Goal: Find specific page/section: Locate a particular part of the current website

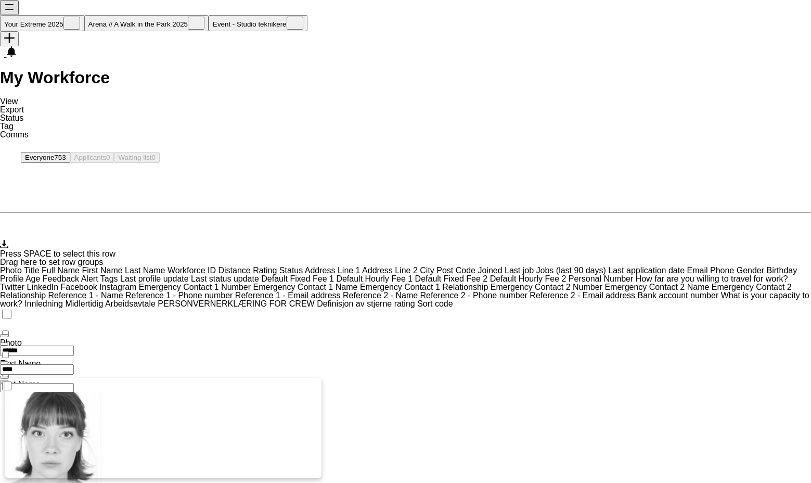
click at [74, 345] on input "******" at bounding box center [37, 350] width 74 height 10
click at [74, 364] on input "****" at bounding box center [37, 369] width 74 height 10
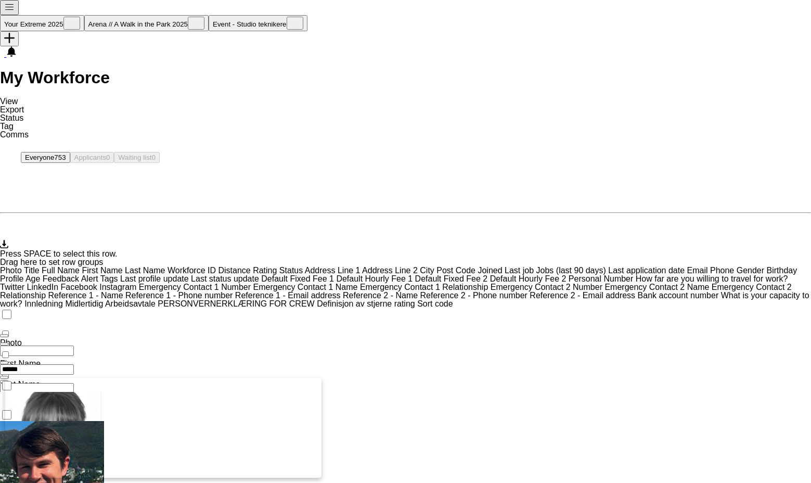
type input "******"
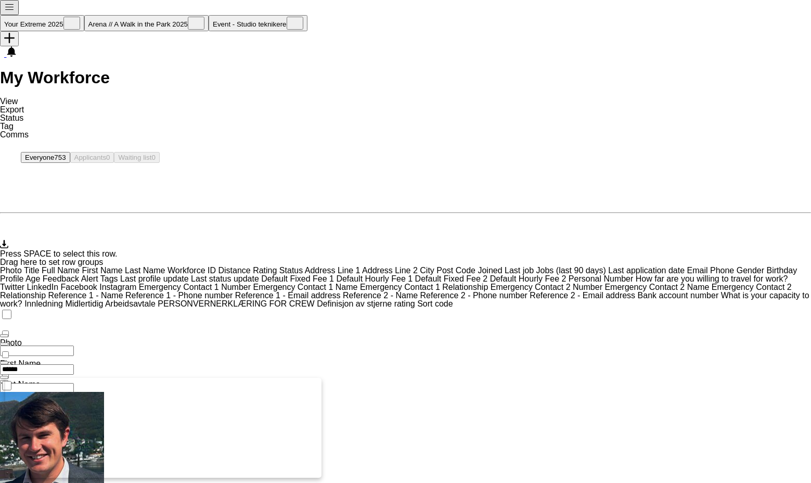
click at [531, 379] on div "[PERSON_NAME] 5678 3.0 Active Ski [DATE] 3 days 9 [EMAIL_ADDRESS][PERSON_NAME][…" at bounding box center [409, 393] width 819 height 29
